Goal: Use online tool/utility: Utilize a website feature to perform a specific function

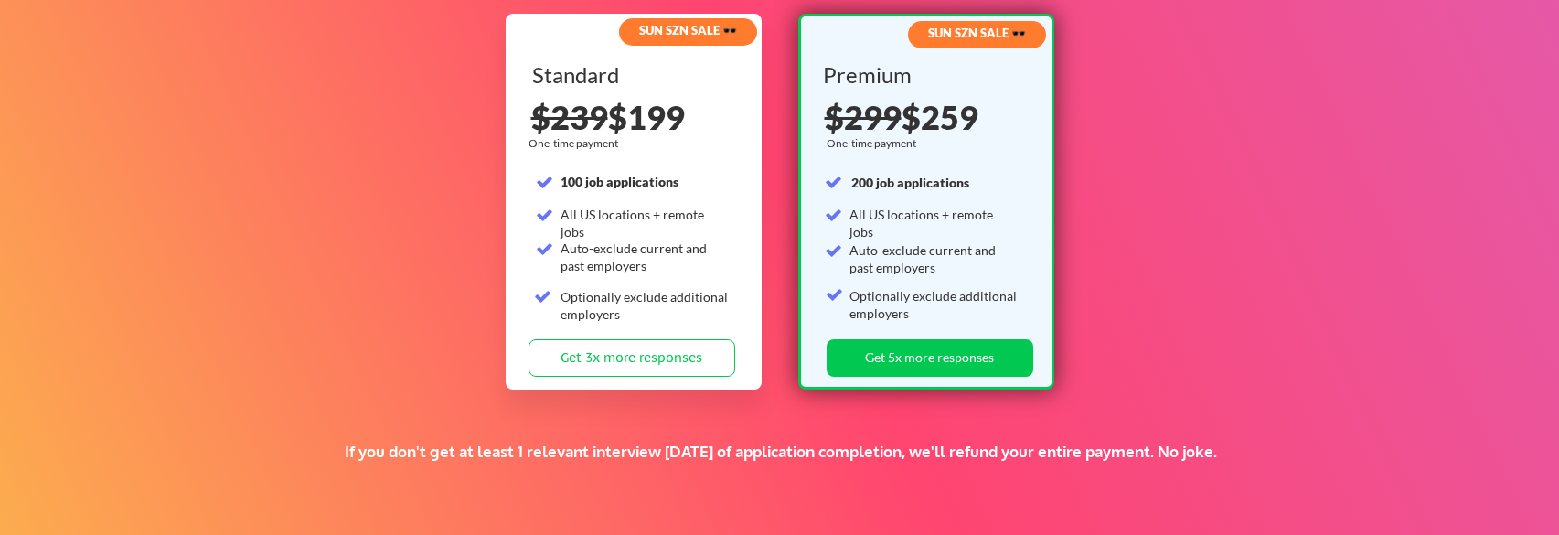
scroll to position [2835, 0]
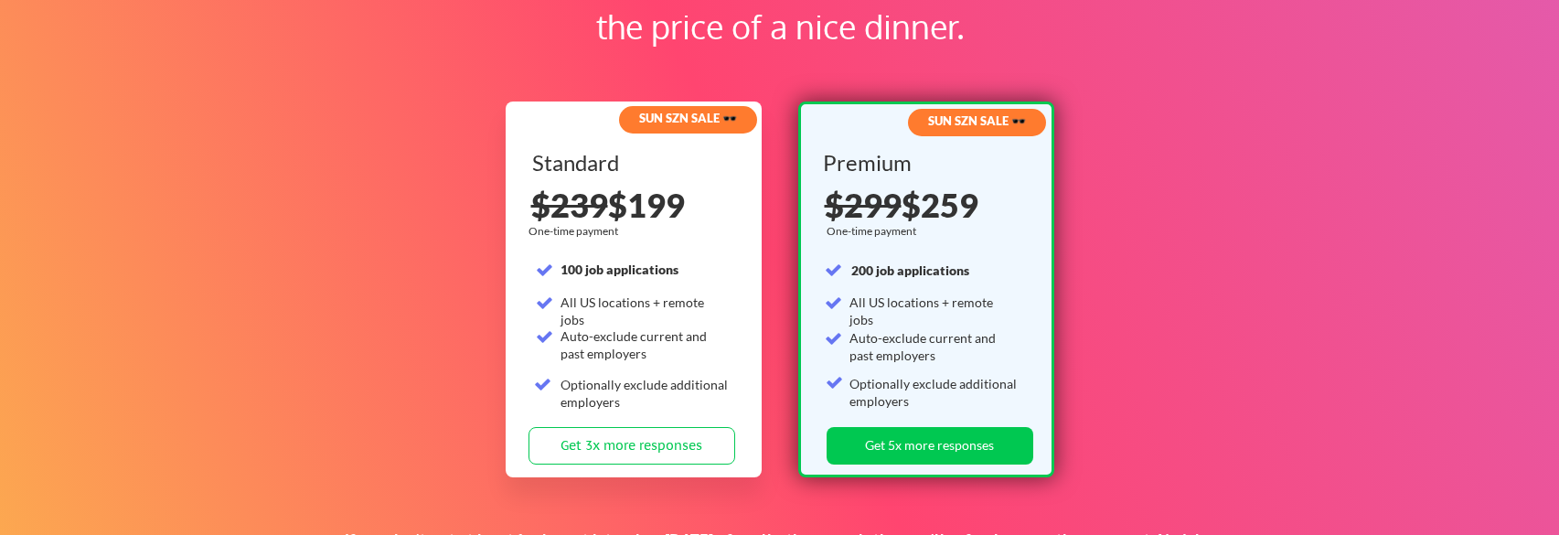
drag, startPoint x: 691, startPoint y: 205, endPoint x: 625, endPoint y: 192, distance: 68.0
click at [625, 192] on div "$239 $199" at bounding box center [634, 204] width 207 height 33
drag, startPoint x: 667, startPoint y: 302, endPoint x: 737, endPoint y: 309, distance: 70.8
click at [737, 309] on div "Standard 100 job applications All US locations + remote jobs Auto-exclude curre…" at bounding box center [635, 289] width 207 height 275
click at [670, 295] on div "All US locations + remote jobs" at bounding box center [645, 312] width 169 height 36
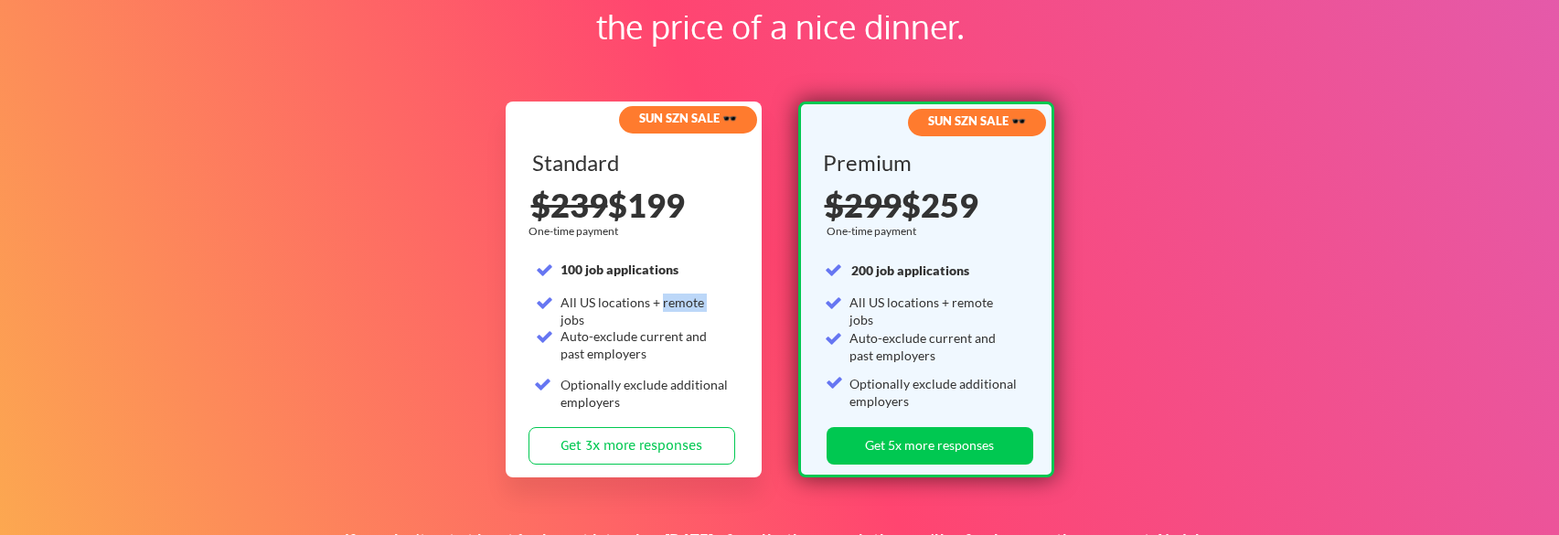
click at [670, 295] on div "All US locations + remote jobs" at bounding box center [645, 312] width 169 height 36
click at [570, 304] on div "All US locations + remote jobs" at bounding box center [645, 312] width 169 height 36
click at [650, 380] on div "Optionally exclude additional employers" at bounding box center [645, 394] width 169 height 36
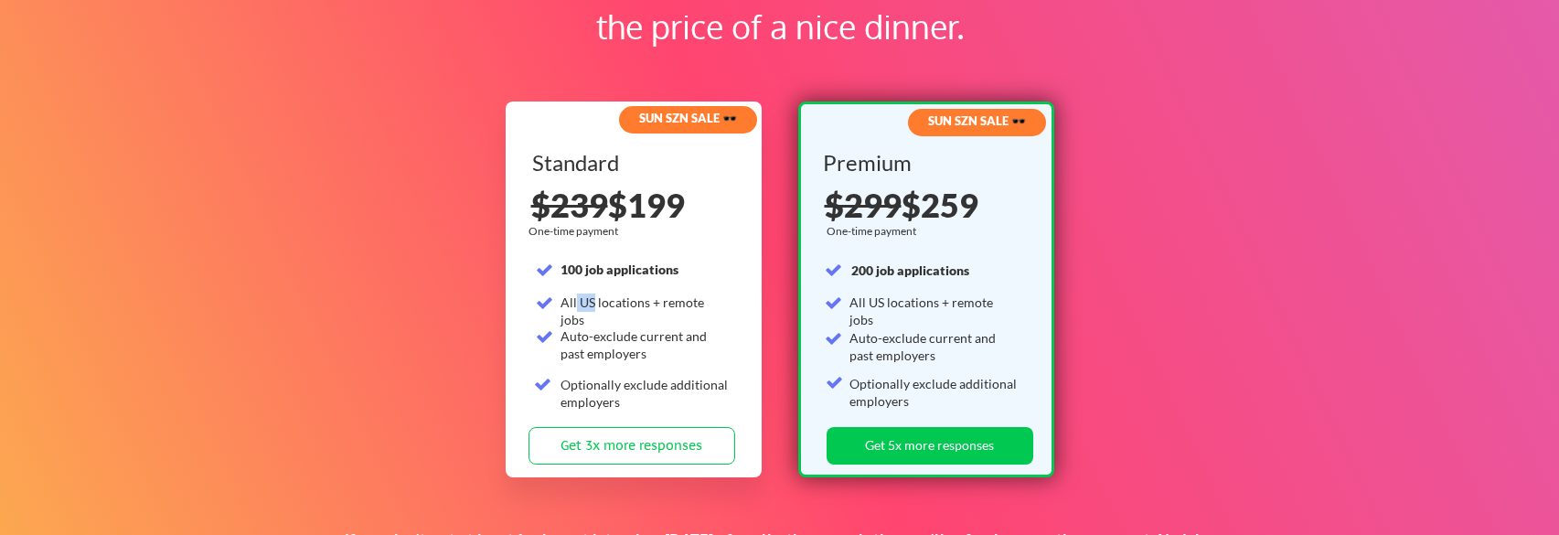
drag, startPoint x: 593, startPoint y: 303, endPoint x: 576, endPoint y: 301, distance: 16.6
click at [576, 301] on div "All US locations + remote jobs" at bounding box center [645, 312] width 169 height 36
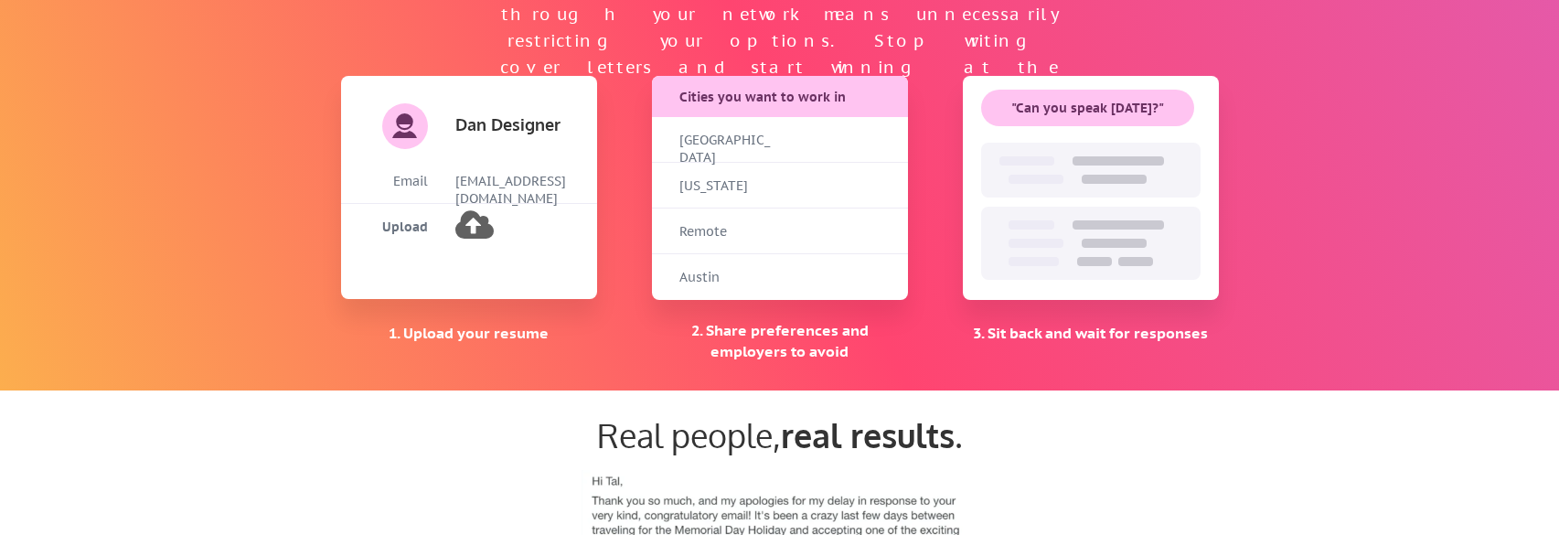
scroll to position [1252, 0]
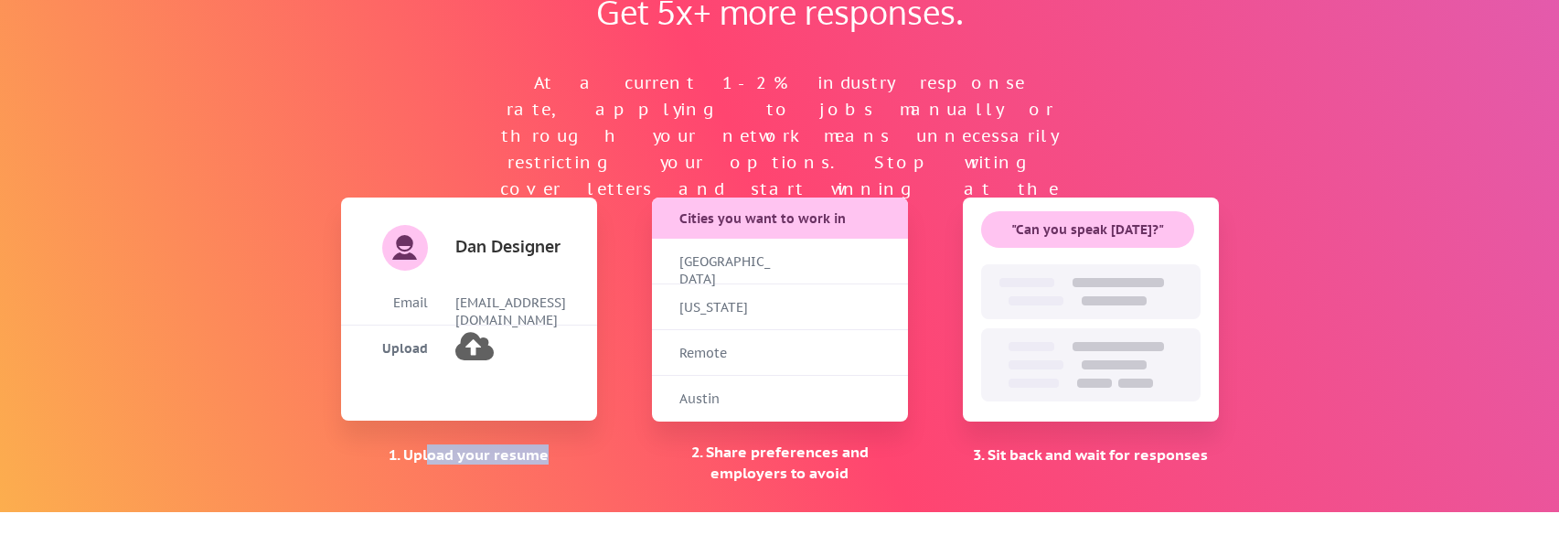
drag, startPoint x: 432, startPoint y: 458, endPoint x: 563, endPoint y: 455, distance: 131.8
click at [562, 455] on div "1. Upload your resume" at bounding box center [469, 455] width 256 height 20
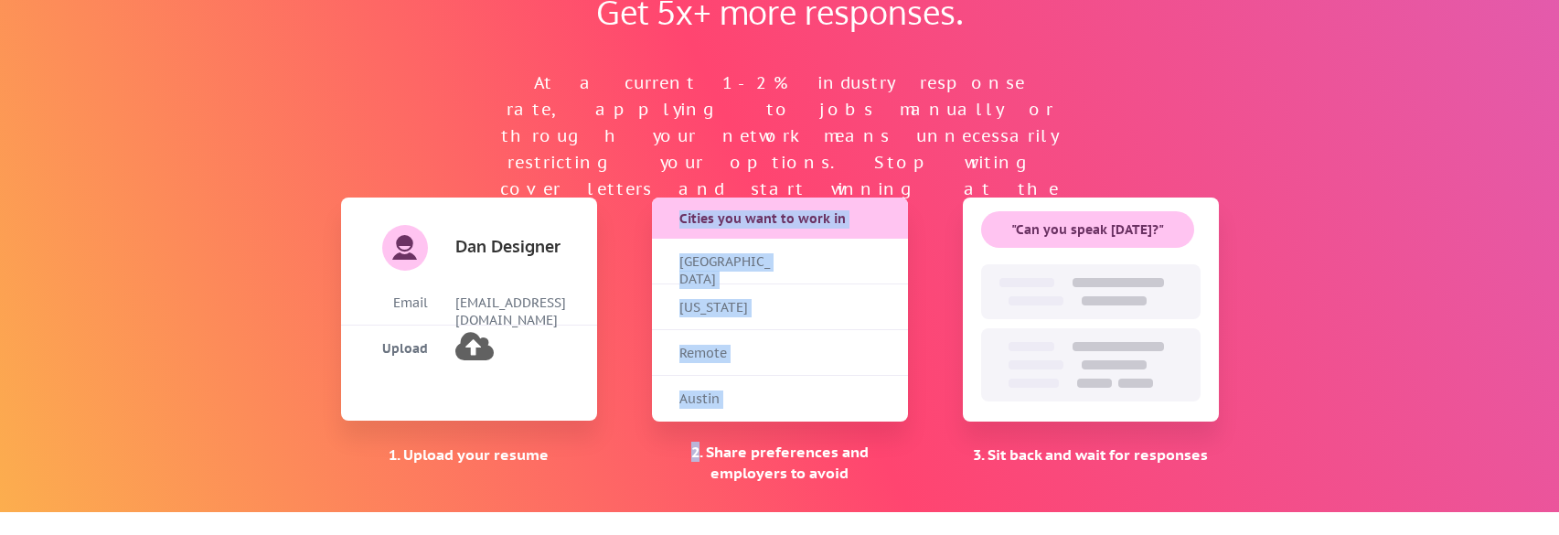
drag, startPoint x: 663, startPoint y: 453, endPoint x: 1037, endPoint y: 370, distance: 383.0
click at [867, 485] on div "Get 5x+ more responses. At a current 1-2% industry response rate, applying to j…" at bounding box center [780, 233] width 915 height 558
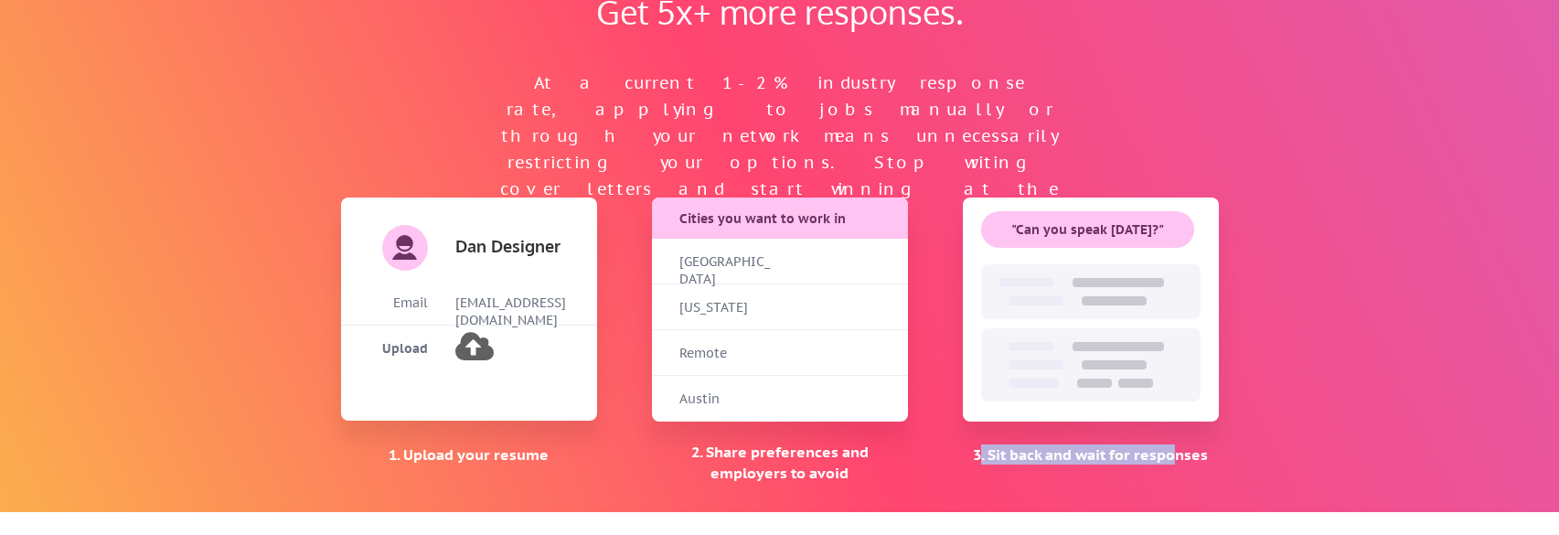
drag, startPoint x: 981, startPoint y: 452, endPoint x: 1173, endPoint y: 469, distance: 192.9
click at [1173, 469] on div "3. Sit back and wait for responses" at bounding box center [1091, 453] width 256 height 37
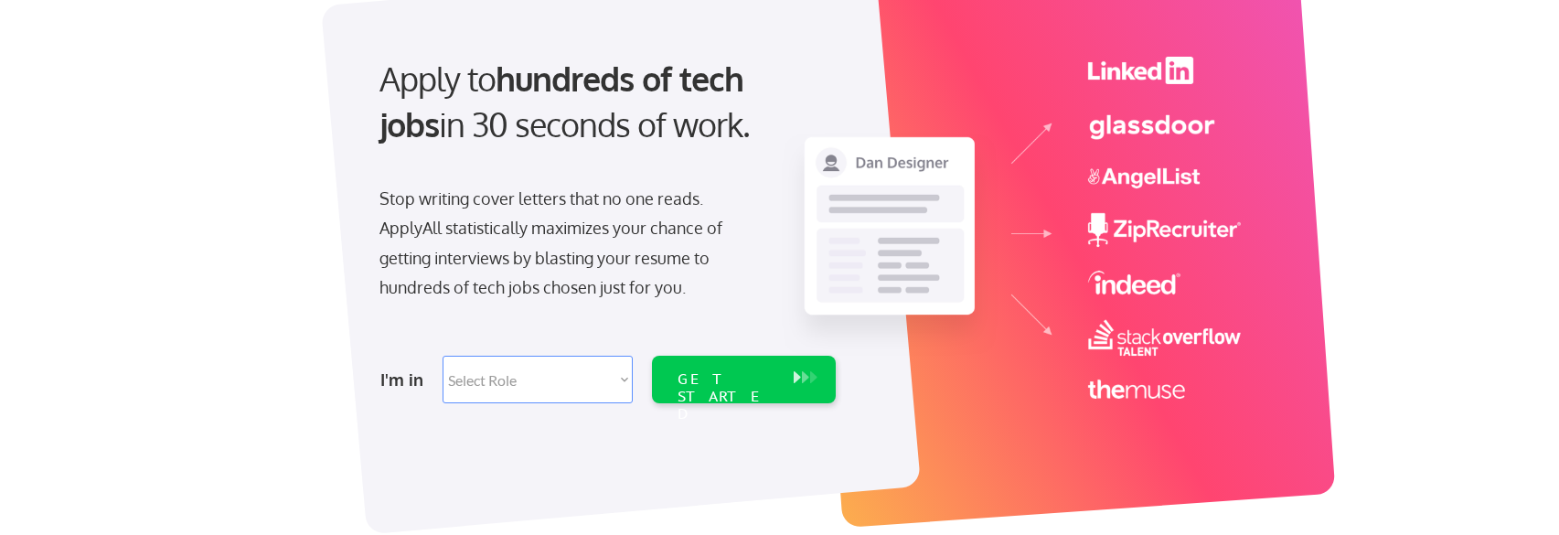
scroll to position [183, 0]
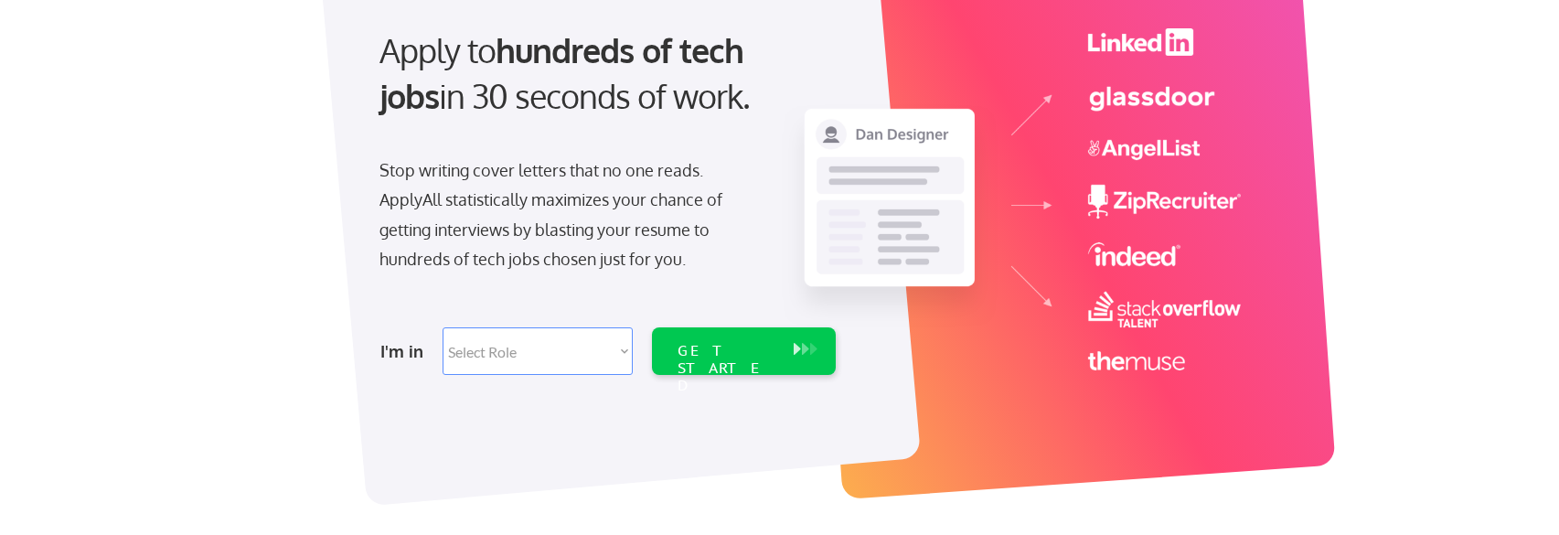
click at [498, 370] on select "Select Role Software Engineering Product Management Customer Success Sales UI/U…" at bounding box center [538, 351] width 190 height 48
click at [517, 351] on select "Select Role Software Engineering Product Management Customer Success Sales UI/U…" at bounding box center [538, 351] width 190 height 48
select select ""engineering""
click at [443, 327] on select "Select Role Software Engineering Product Management Customer Success Sales UI/U…" at bounding box center [538, 351] width 190 height 48
select select ""engineering""
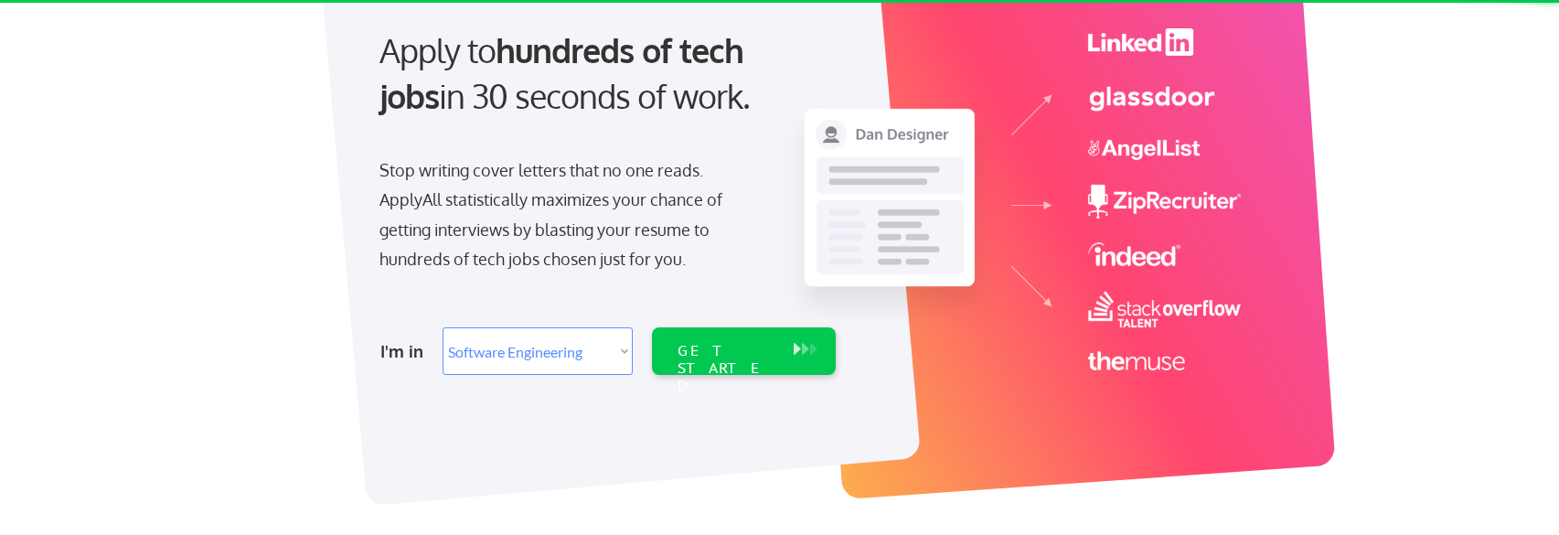
click at [739, 378] on div "I'm in Select Role Software Engineering Product Management Customer Success Sal…" at bounding box center [605, 351] width 511 height 64
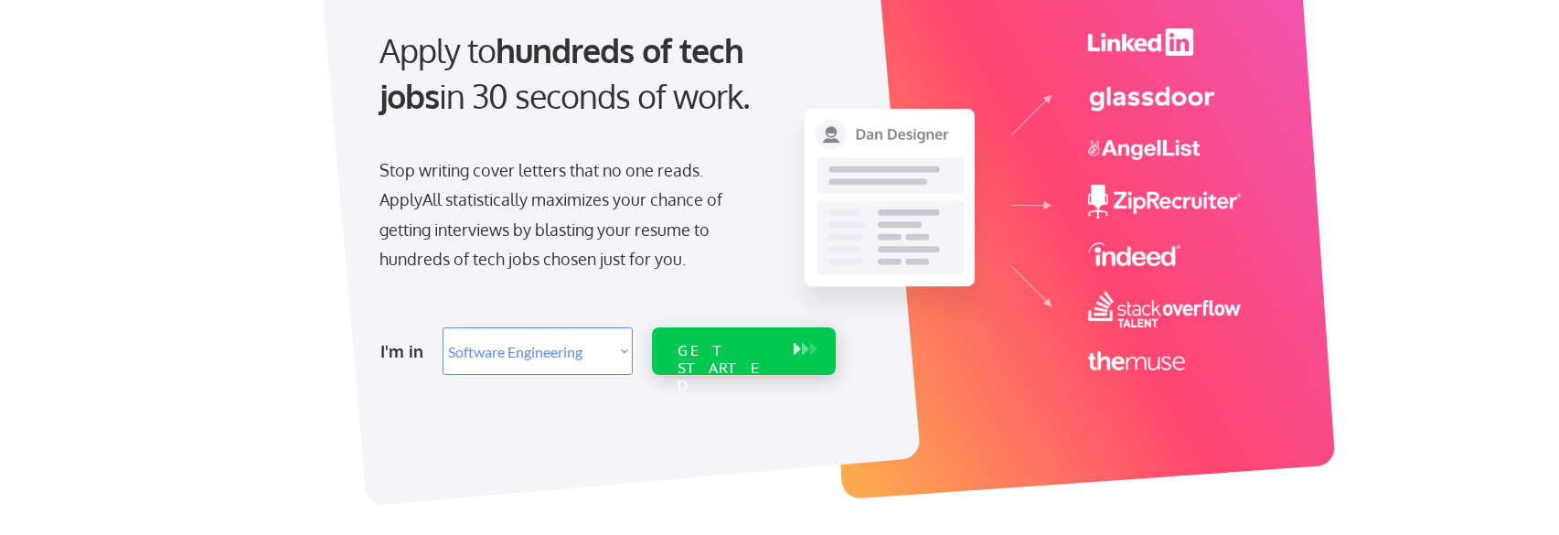
click at [742, 345] on div "GET STARTED" at bounding box center [727, 368] width 98 height 53
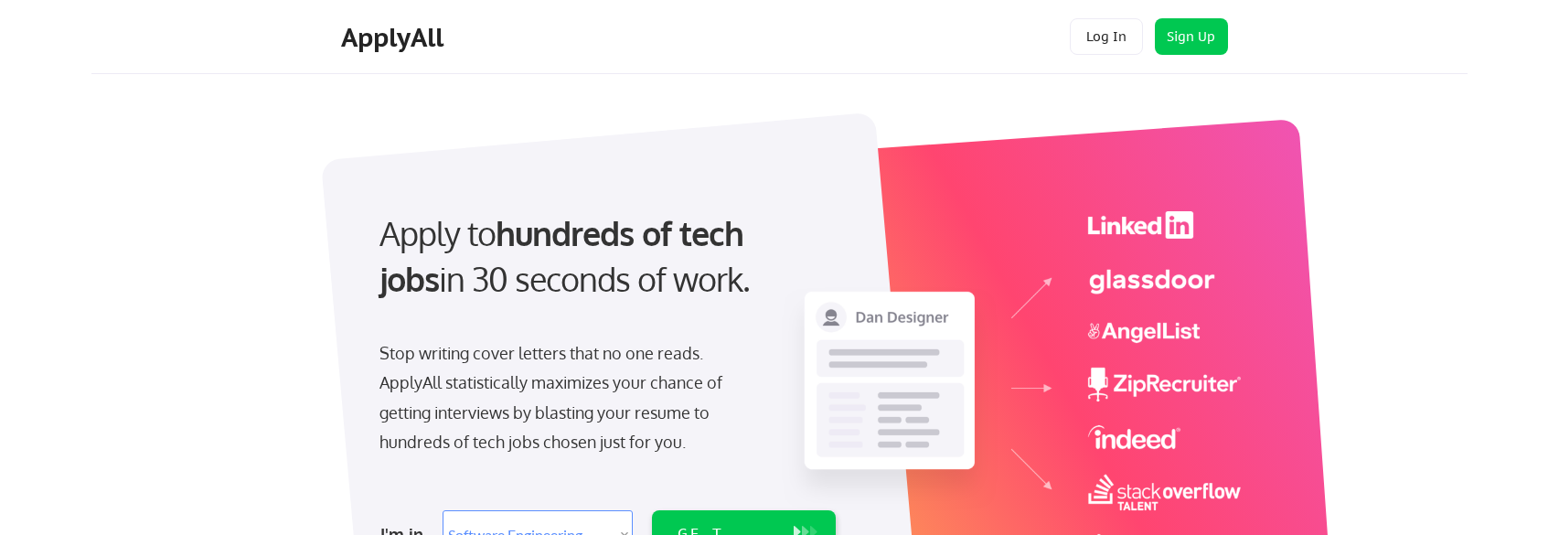
select select ""engineering""
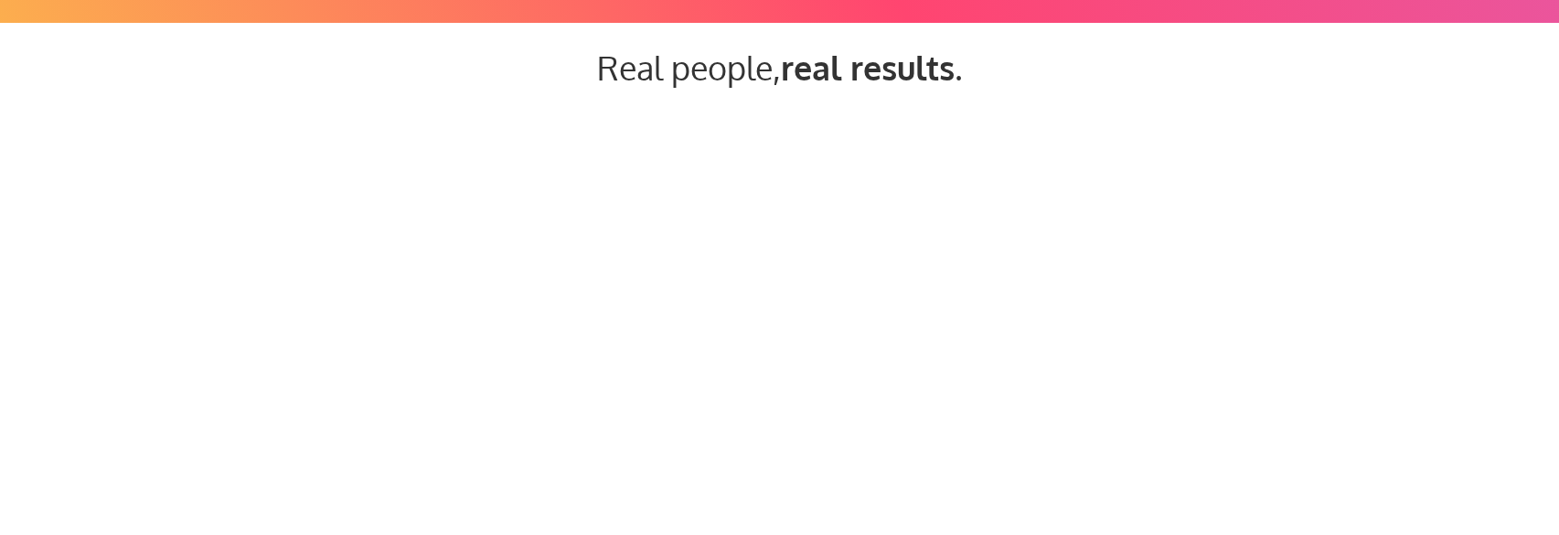
scroll to position [1720, 0]
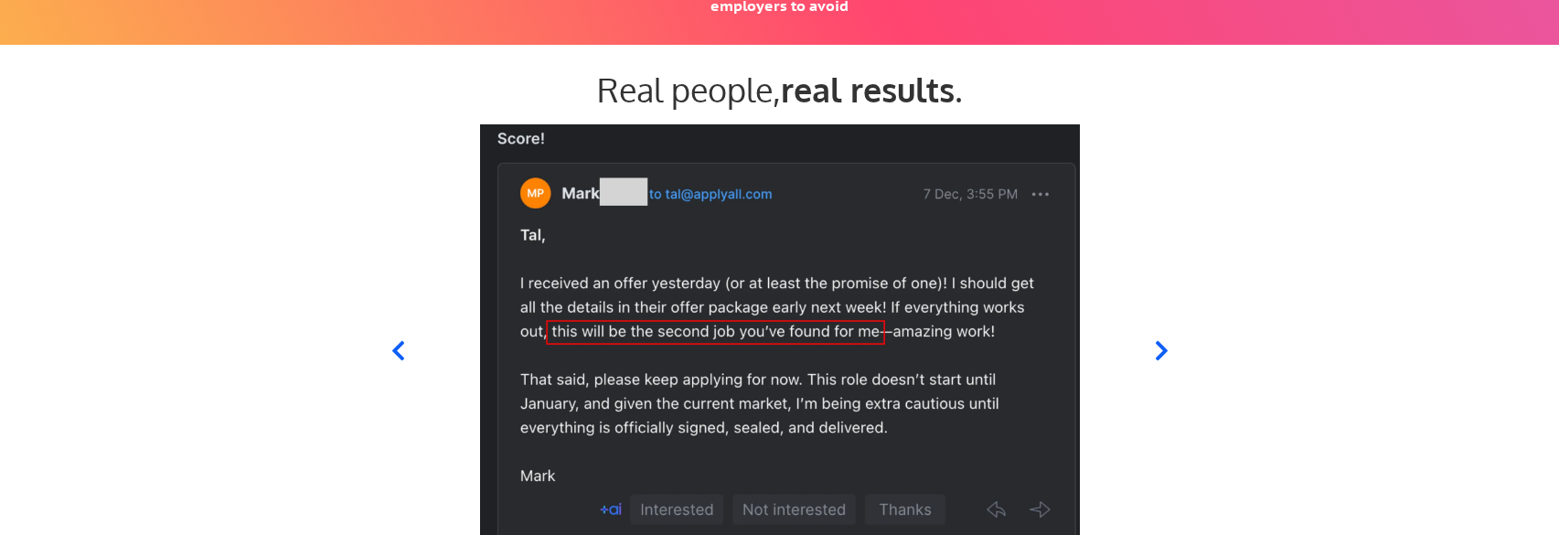
click at [1143, 351] on div at bounding box center [779, 339] width 732 height 430
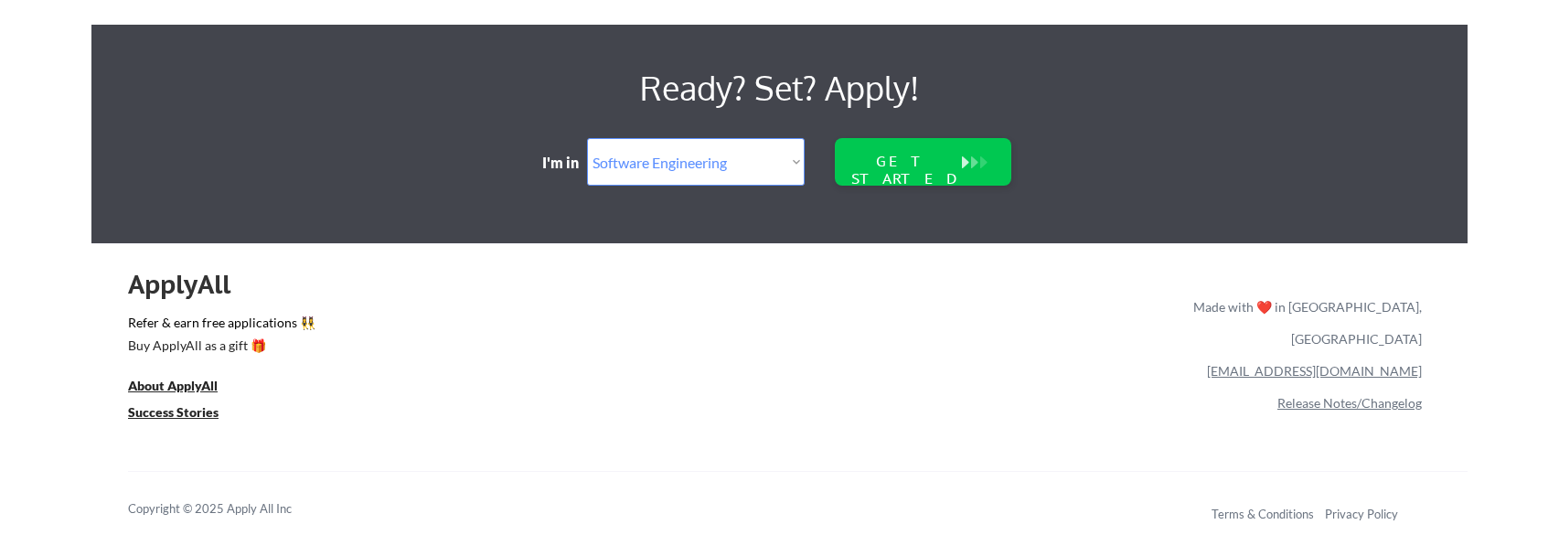
scroll to position [4038, 0]
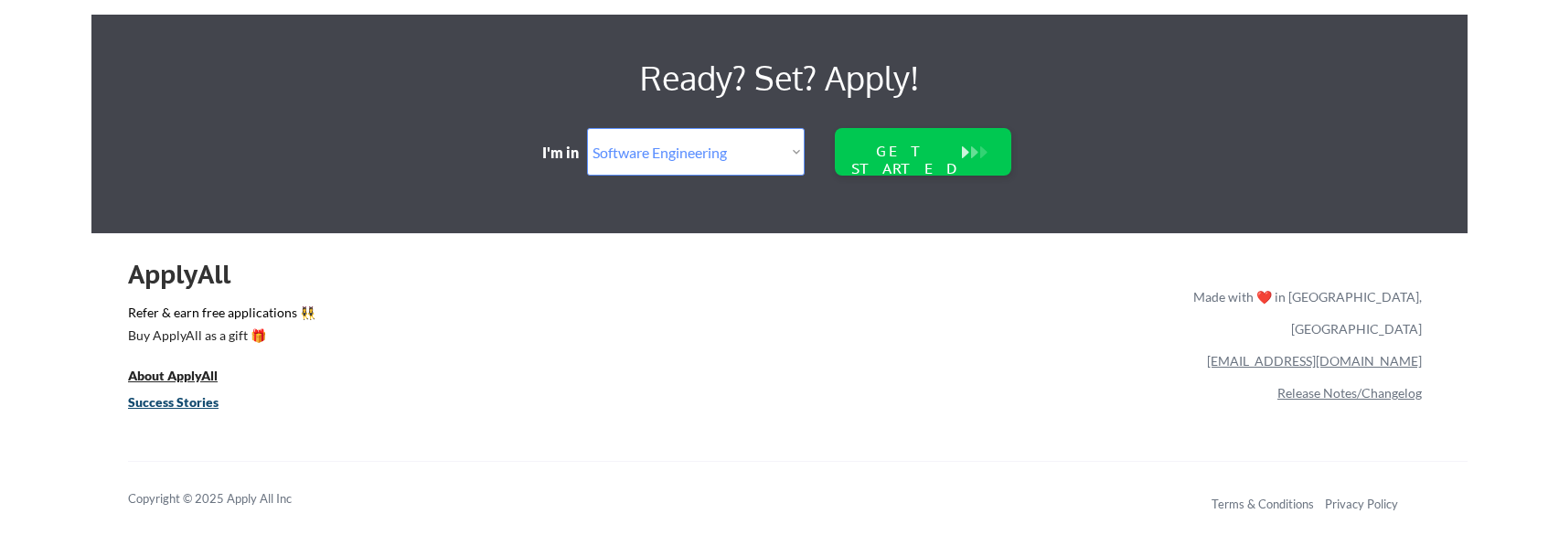
click at [176, 403] on u "Success Stories" at bounding box center [173, 402] width 91 height 16
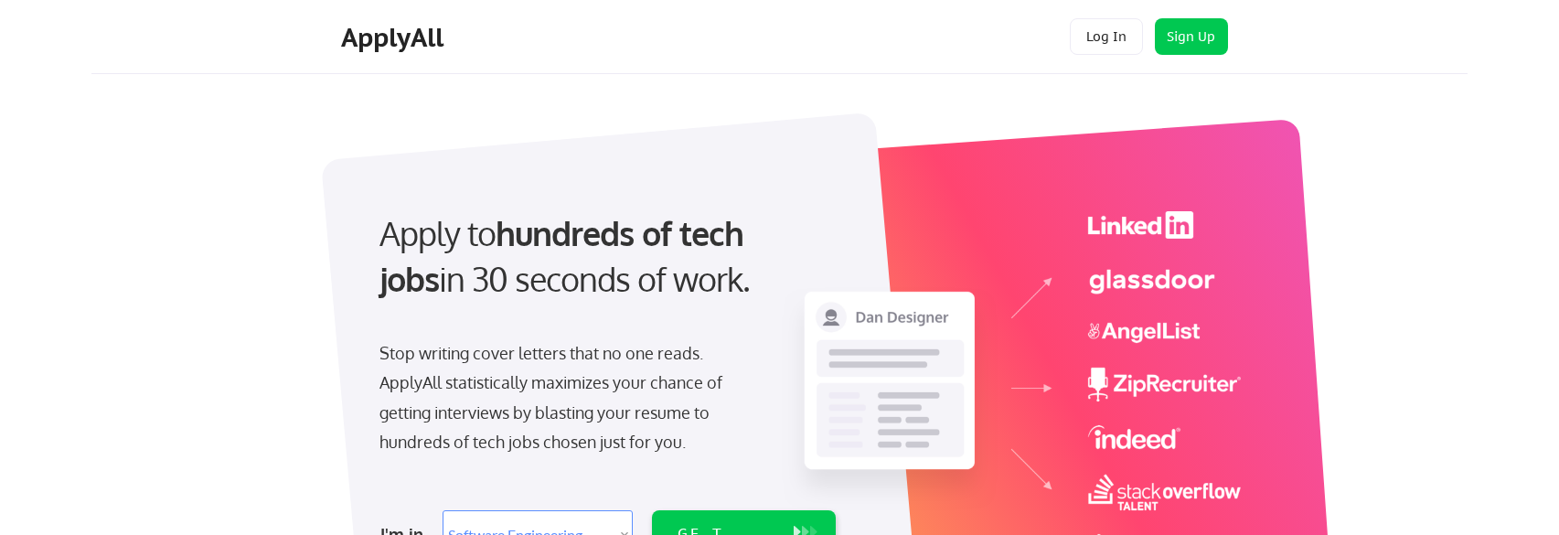
select select ""engineering""
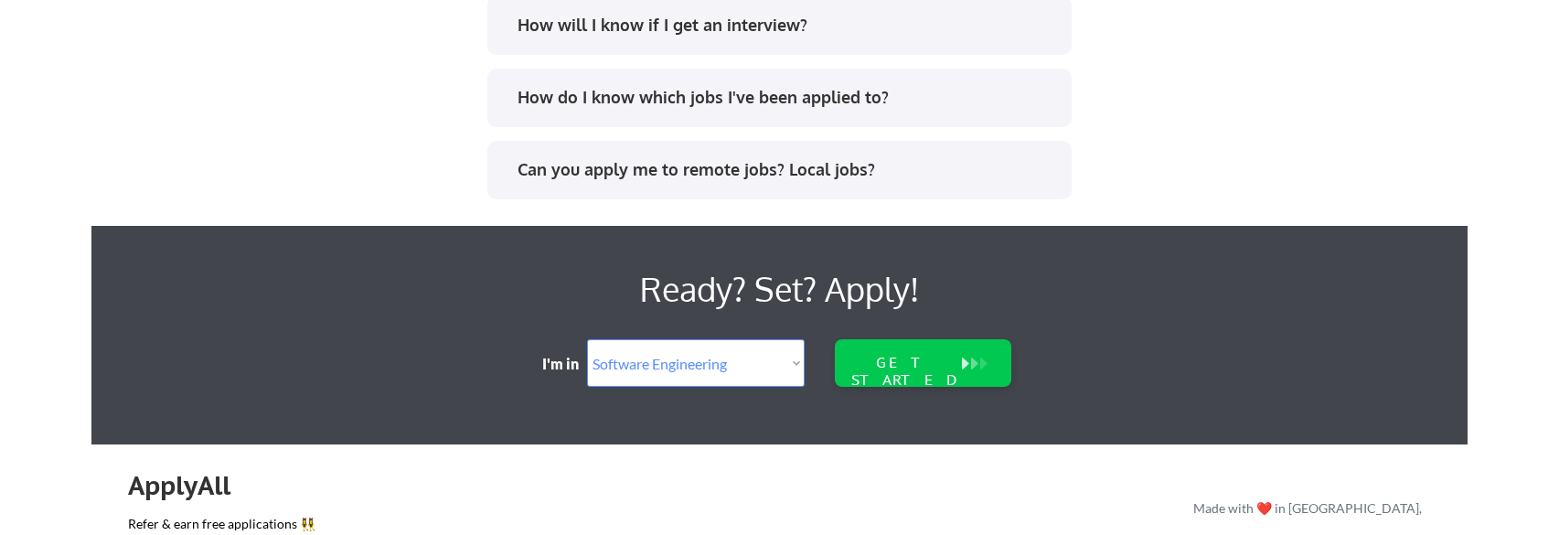
scroll to position [4038, 0]
